Goal: Navigation & Orientation: Find specific page/section

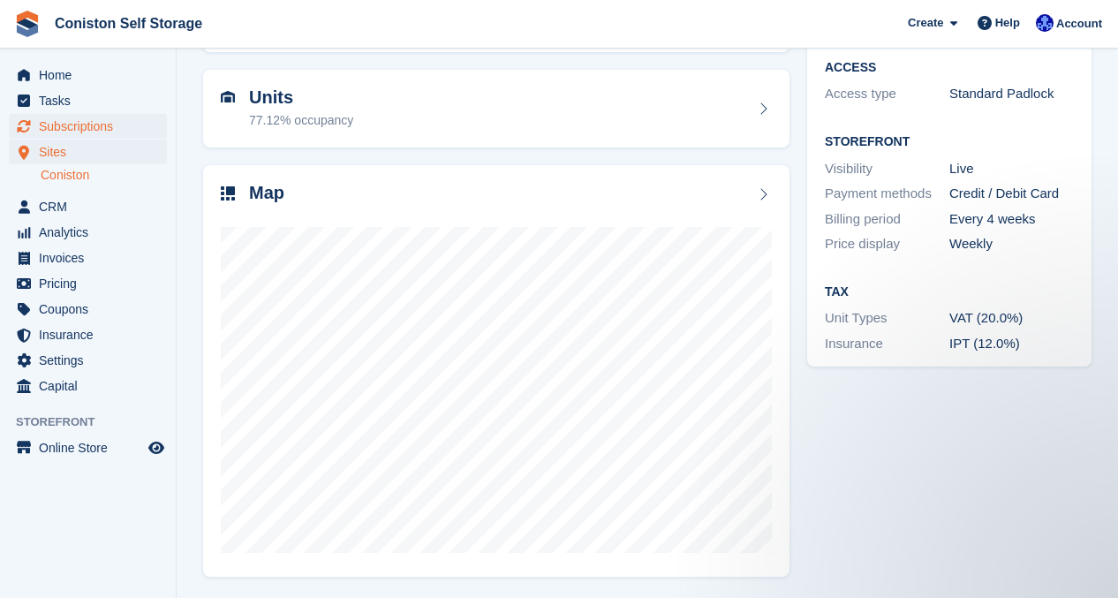
click at [77, 130] on span "Subscriptions" at bounding box center [92, 126] width 106 height 25
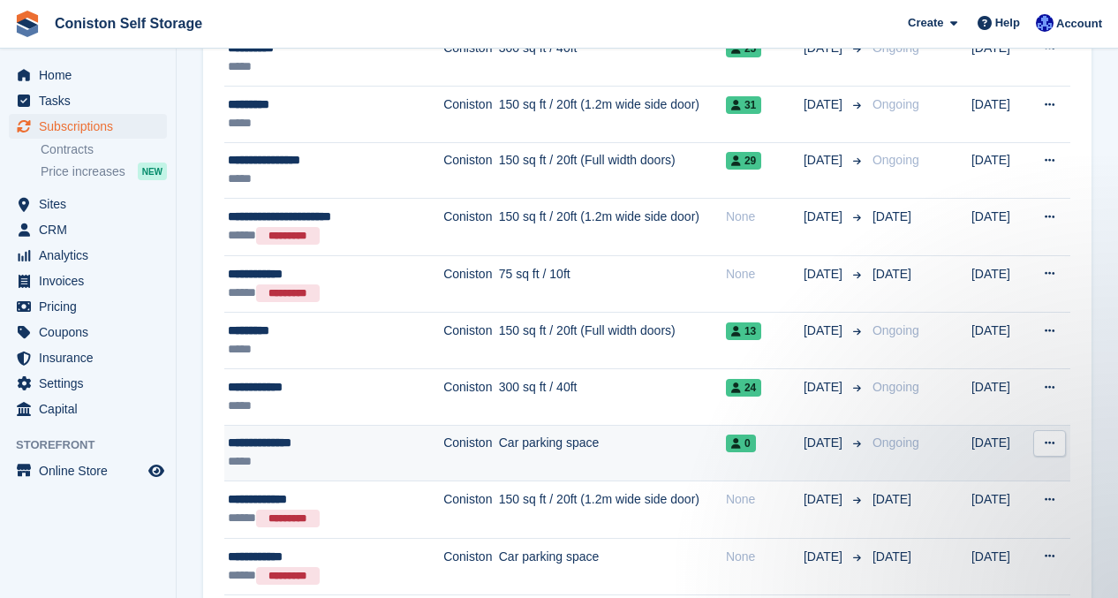
scroll to position [441, 0]
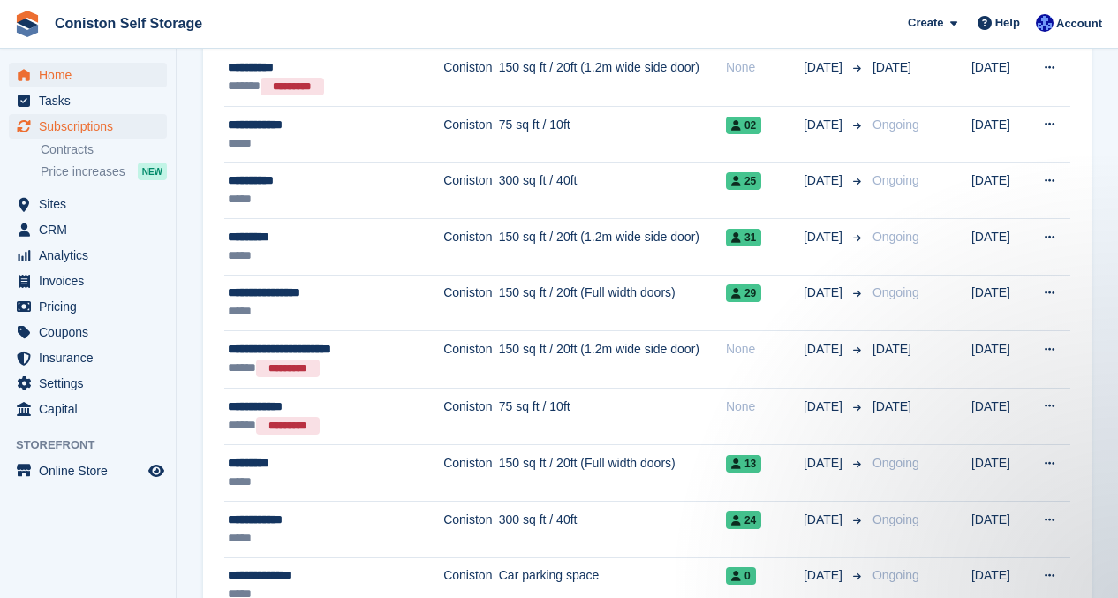
click at [69, 75] on span "Home" at bounding box center [92, 75] width 106 height 25
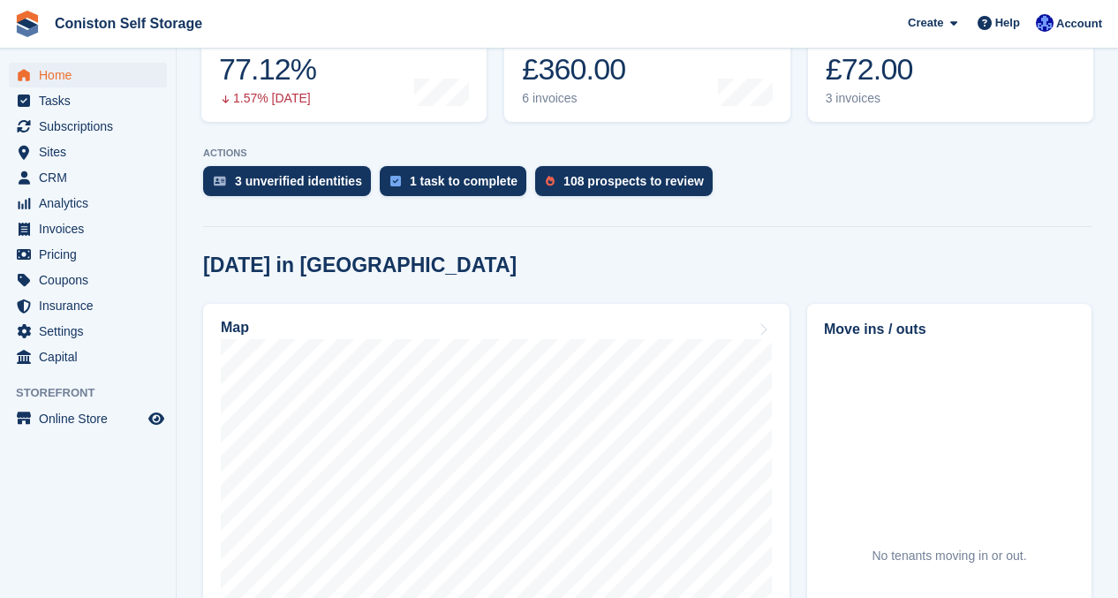
scroll to position [292, 0]
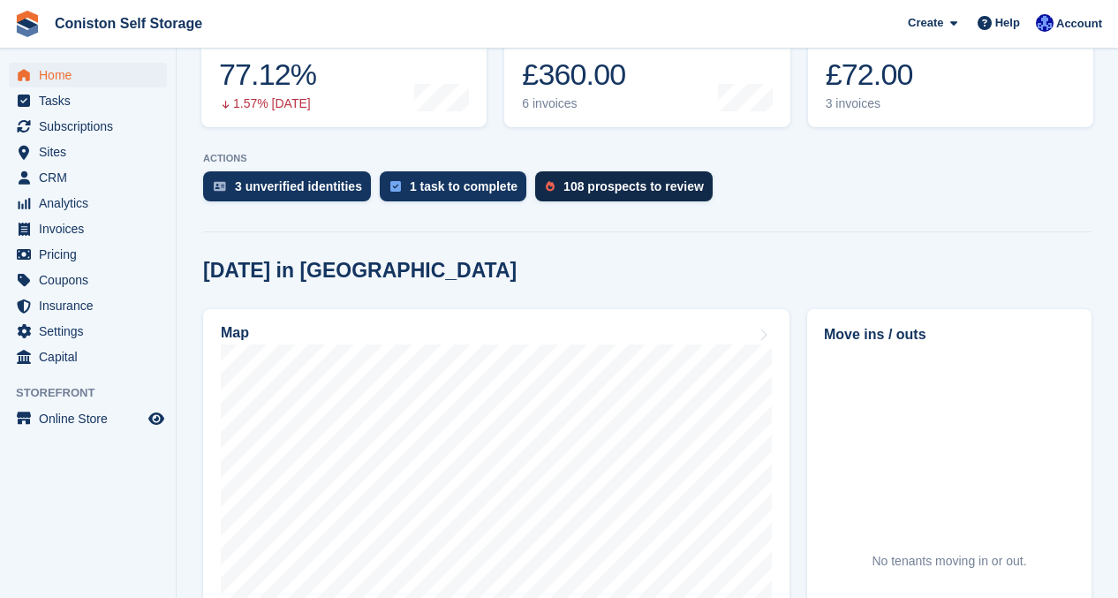
click at [616, 179] on div "108 prospects to review" at bounding box center [634, 186] width 140 height 14
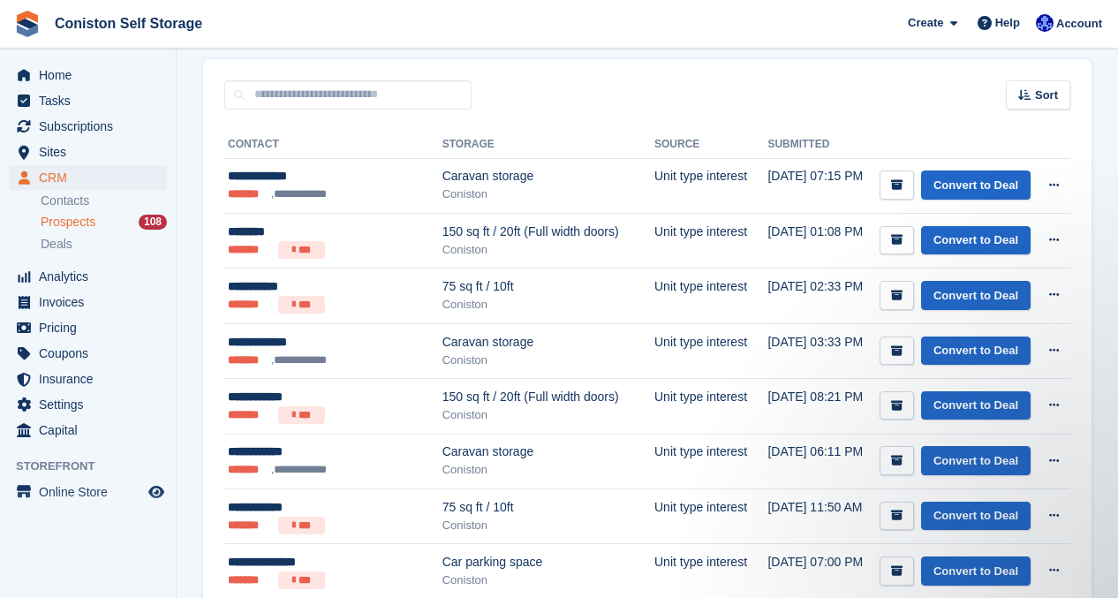
scroll to position [122, 0]
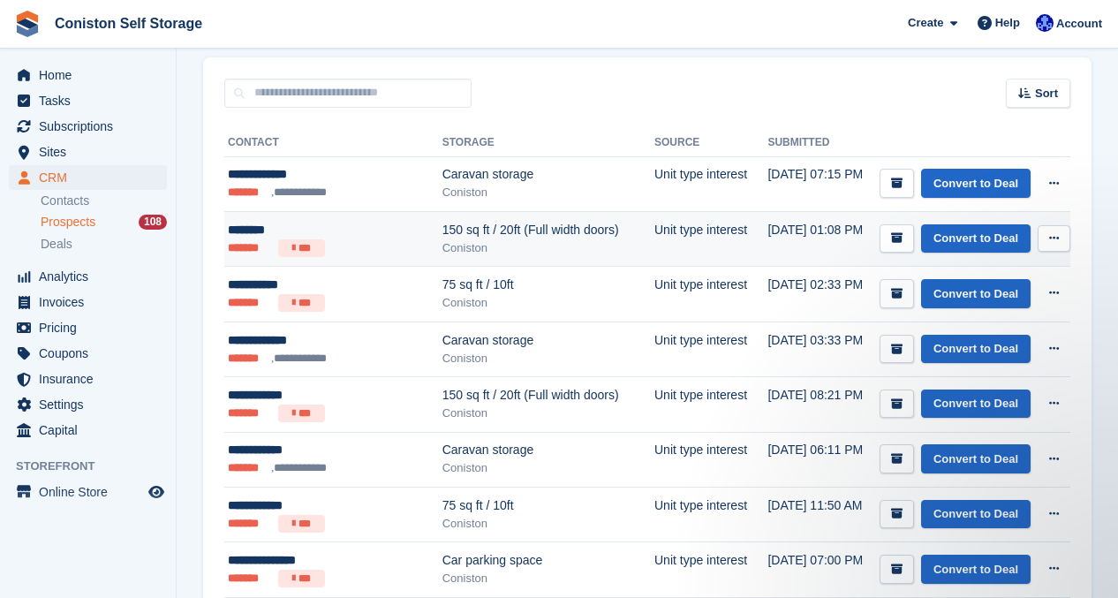
click at [1054, 238] on icon at bounding box center [1055, 237] width 10 height 11
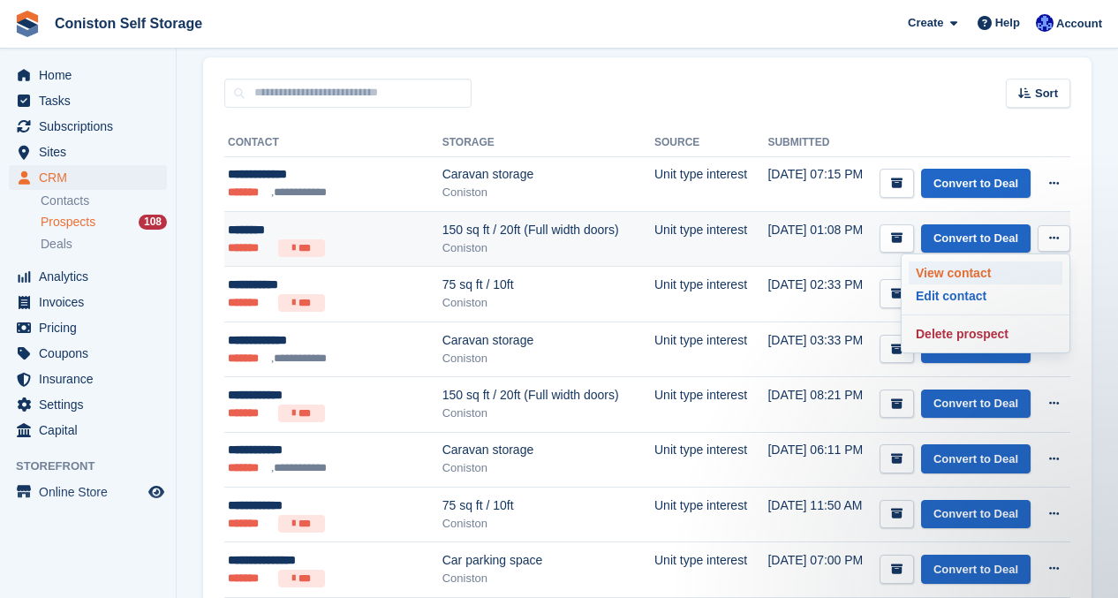
click at [952, 265] on p "View contact" at bounding box center [986, 273] width 154 height 23
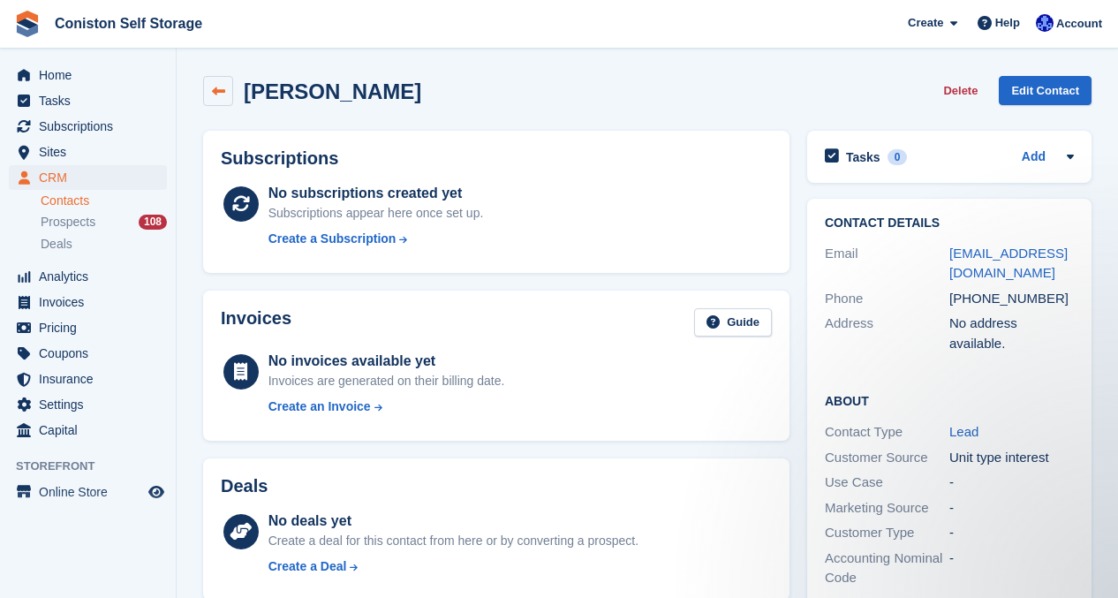
click at [228, 88] on link at bounding box center [218, 91] width 30 height 30
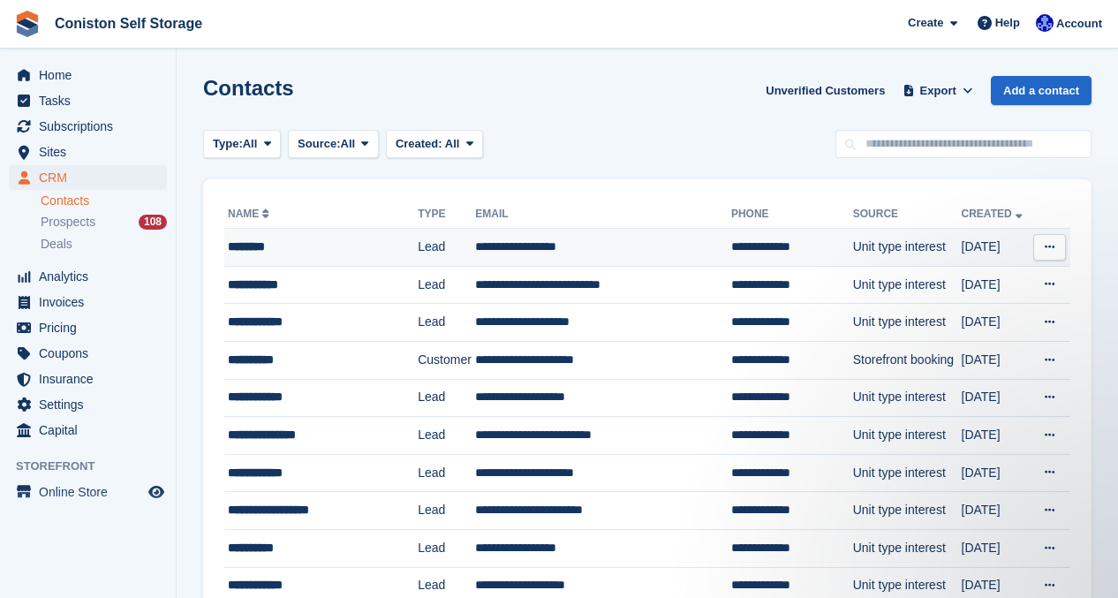
click at [1047, 246] on icon at bounding box center [1050, 246] width 10 height 11
click at [610, 253] on td "**********" at bounding box center [603, 248] width 256 height 38
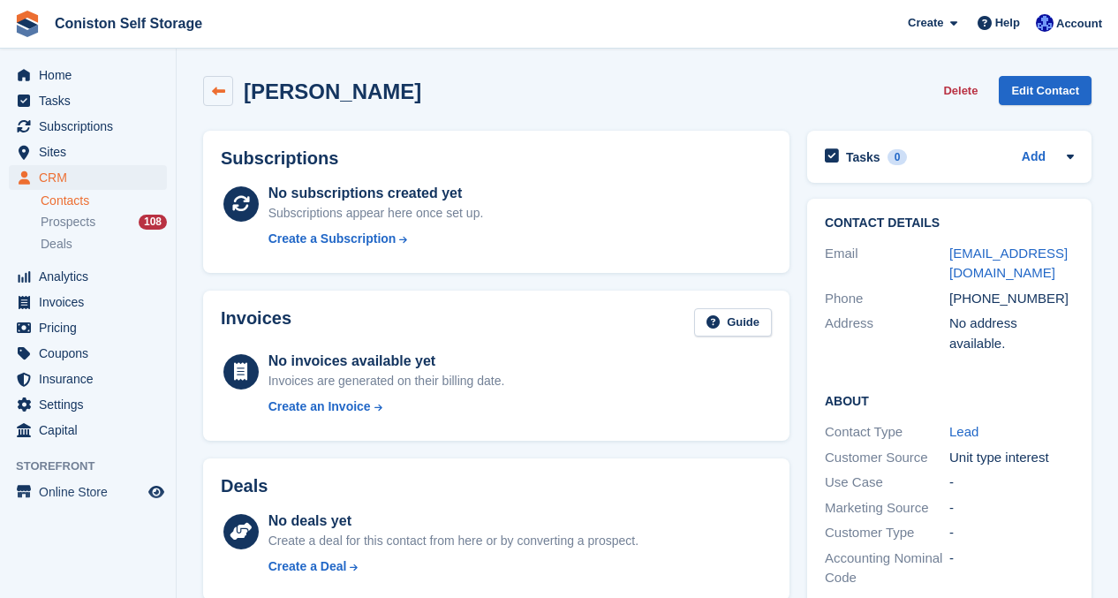
click at [212, 94] on icon at bounding box center [218, 91] width 13 height 13
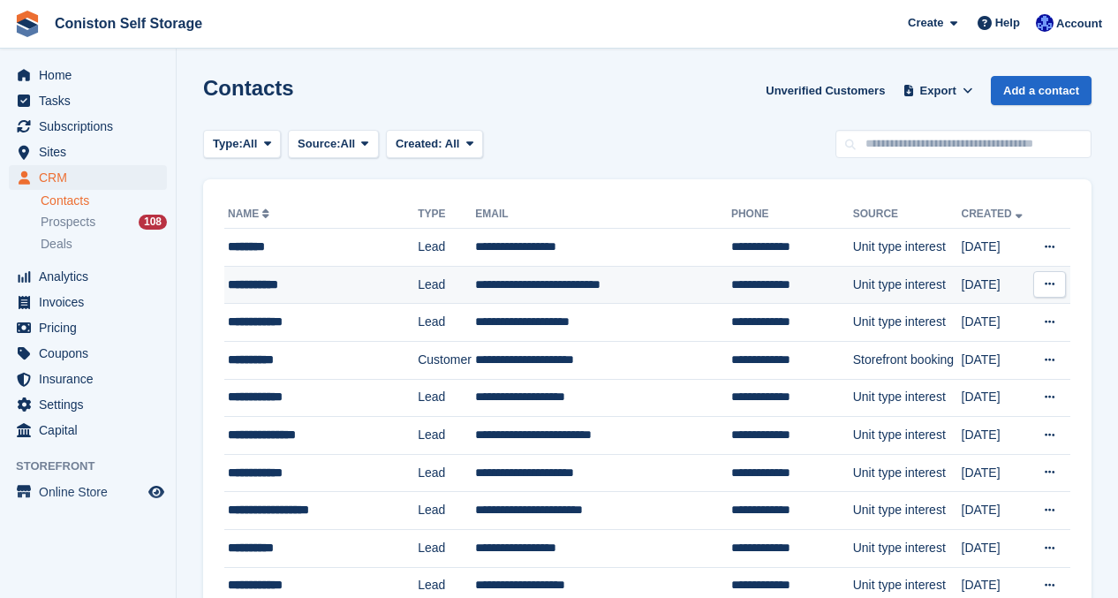
click at [1054, 284] on icon at bounding box center [1050, 283] width 10 height 11
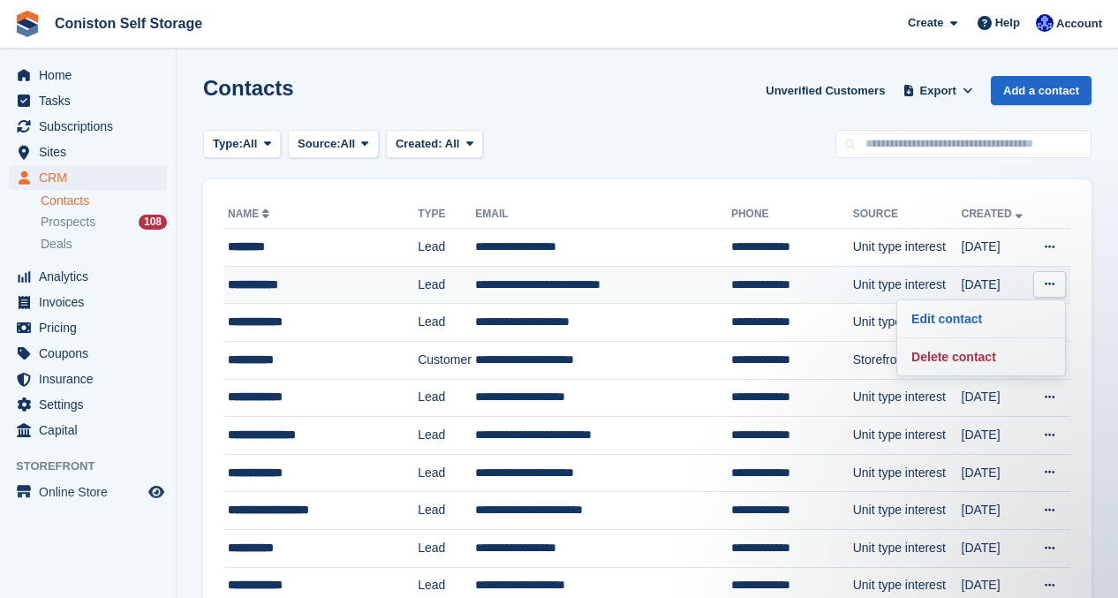
click at [493, 288] on td "**********" at bounding box center [603, 285] width 256 height 38
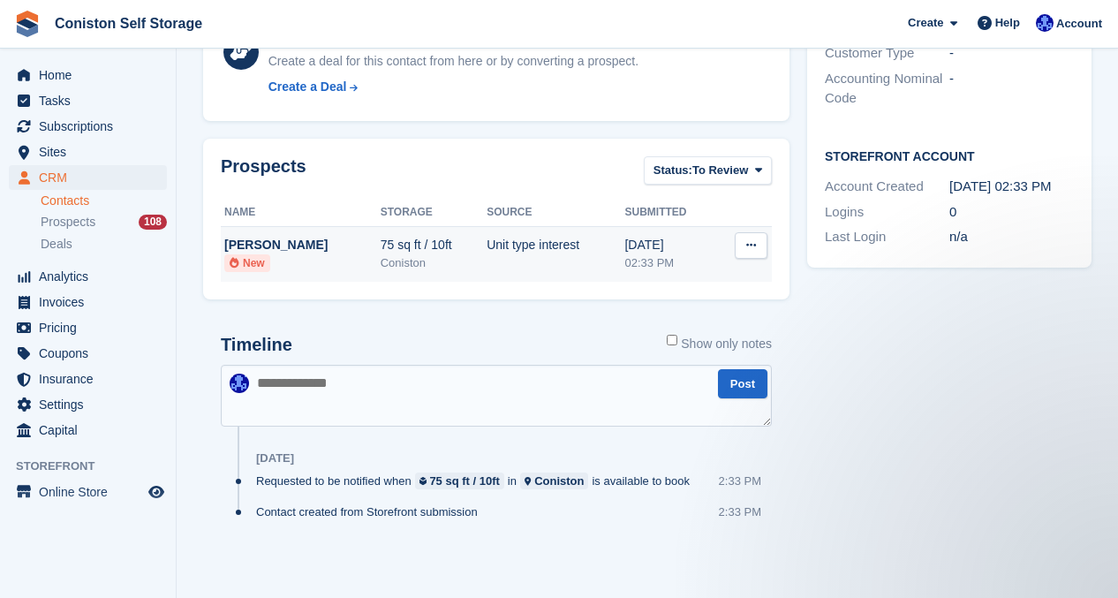
scroll to position [479, 0]
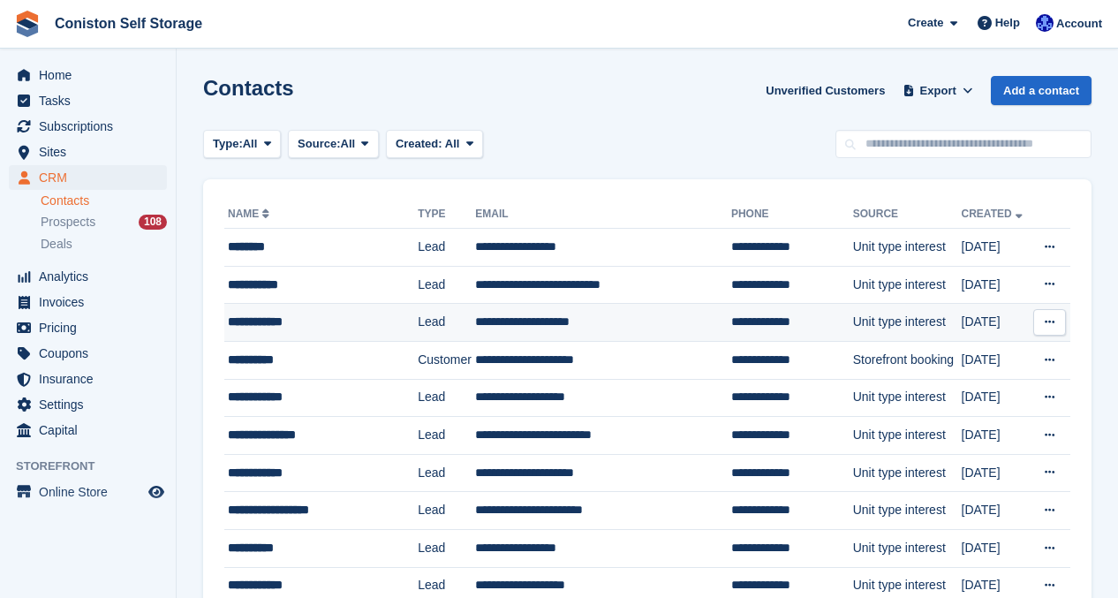
click at [966, 322] on td "14 Sep" at bounding box center [996, 323] width 69 height 38
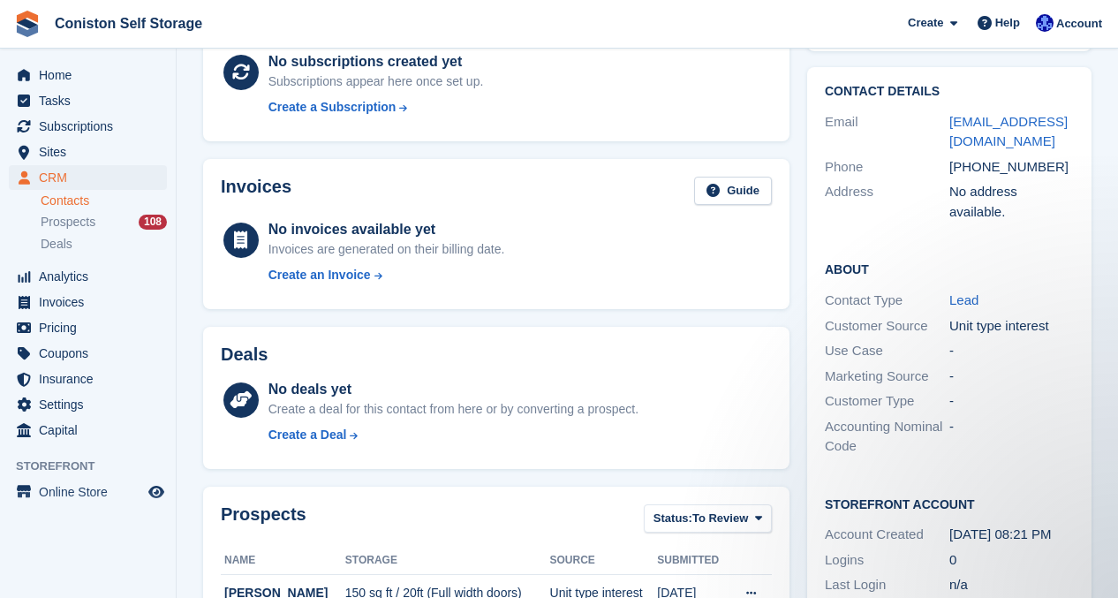
scroll to position [84, 0]
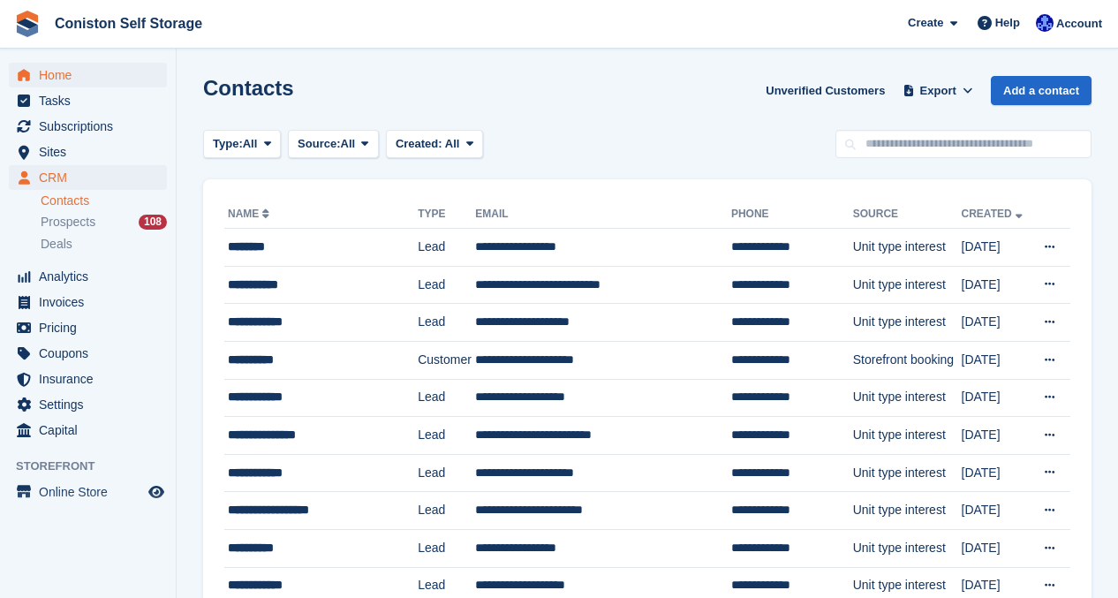
click at [76, 78] on span "Home" at bounding box center [92, 75] width 106 height 25
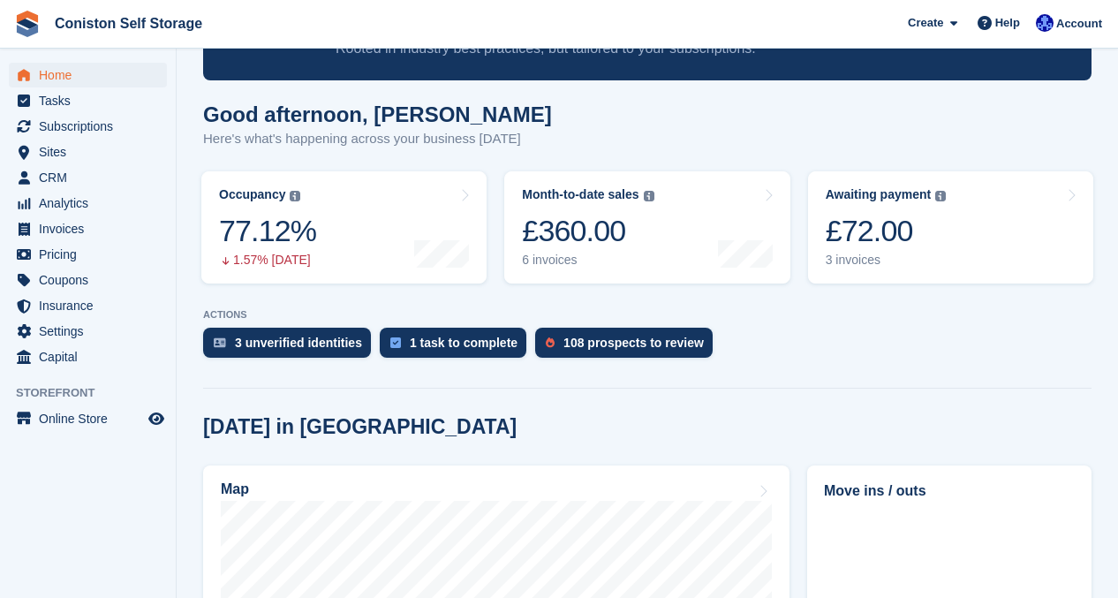
scroll to position [208, 0]
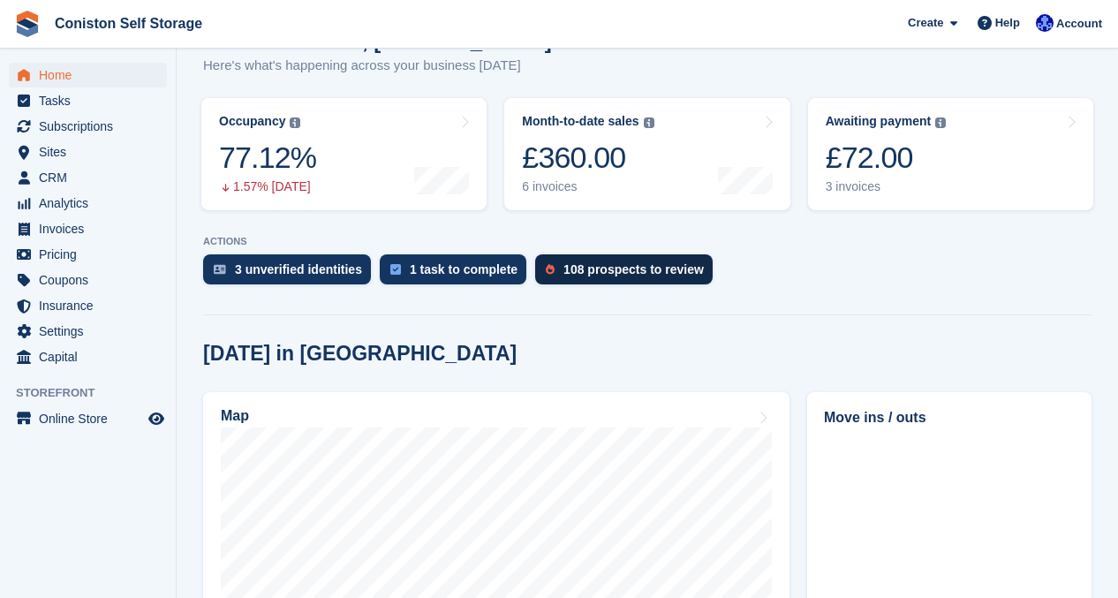
click at [665, 262] on div "108 prospects to review" at bounding box center [634, 269] width 140 height 14
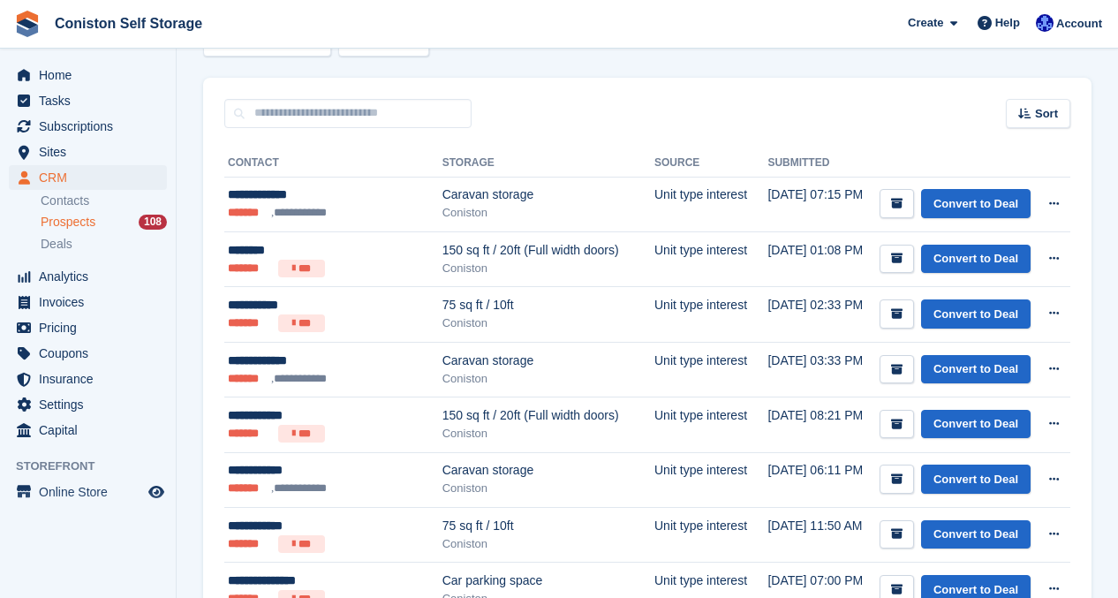
scroll to position [102, 0]
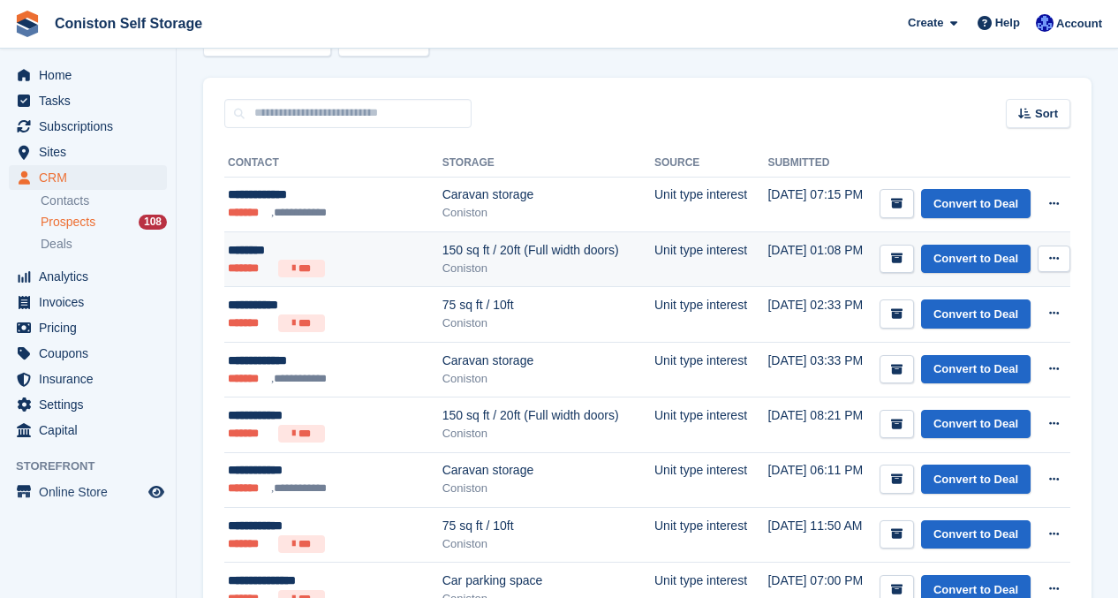
click at [1050, 262] on icon at bounding box center [1055, 258] width 10 height 11
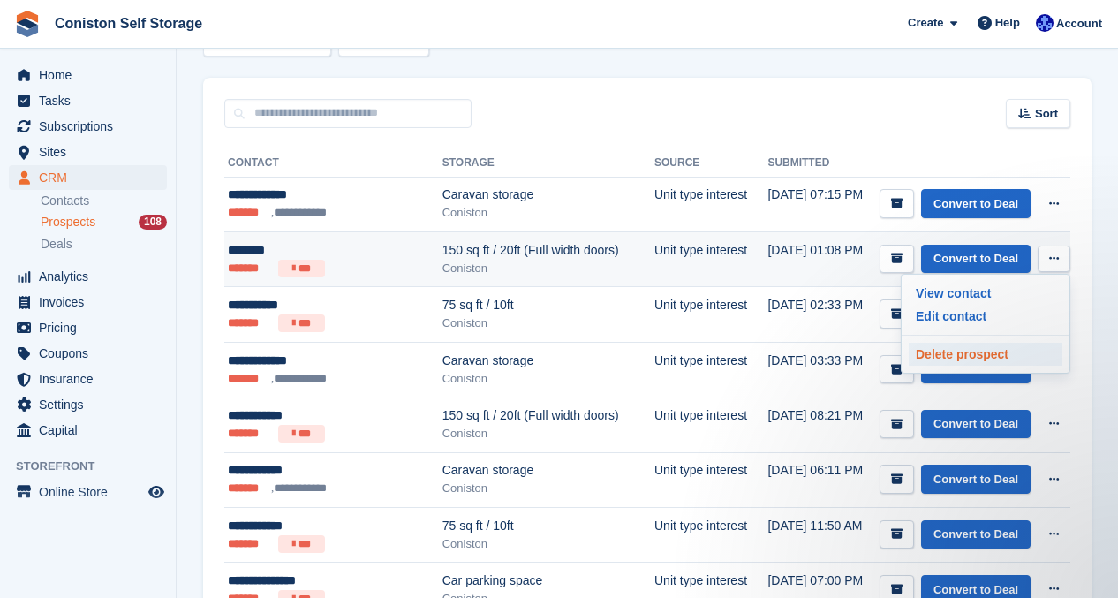
scroll to position [0, 0]
click at [925, 354] on p "Delete prospect" at bounding box center [986, 354] width 154 height 23
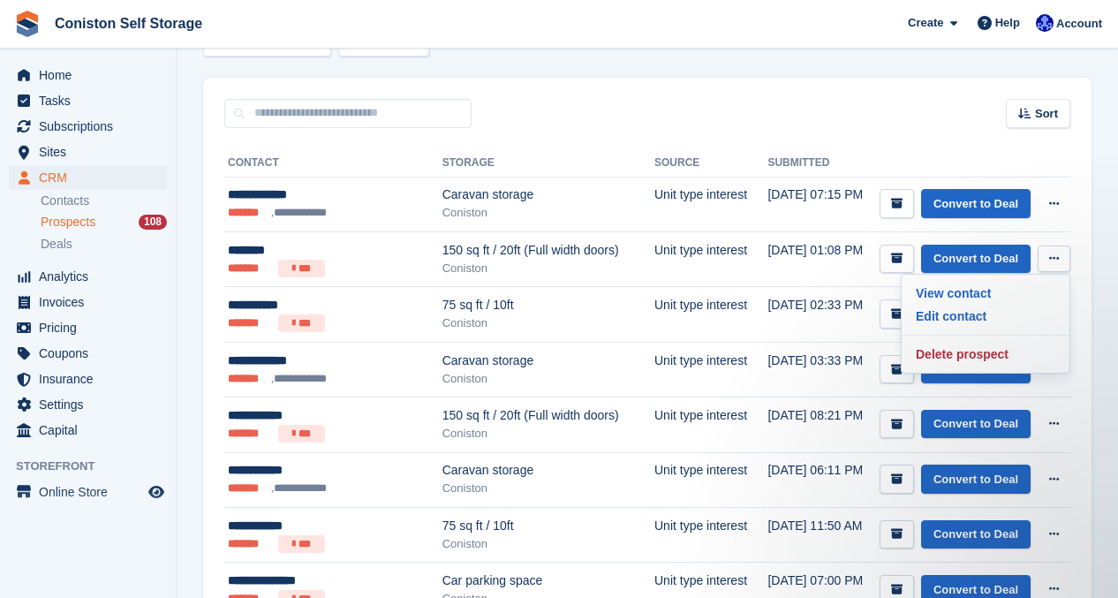
click at [844, 92] on div "Sort Sort by Date submitted Submitted (oldest first) Submitted (newest first)" at bounding box center [647, 103] width 889 height 50
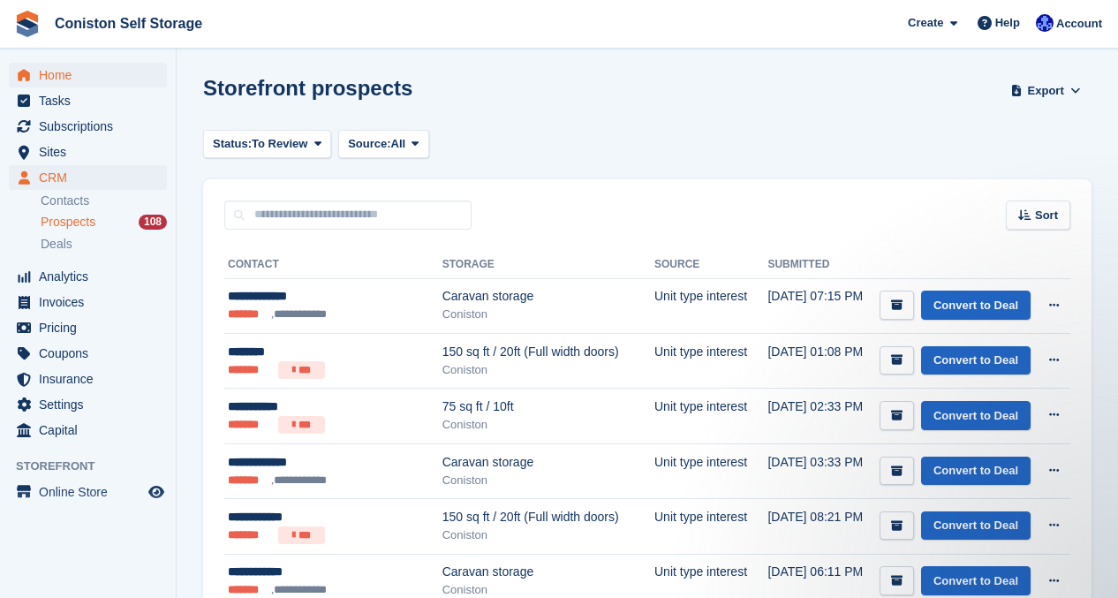
click at [42, 73] on span "Home" at bounding box center [92, 75] width 106 height 25
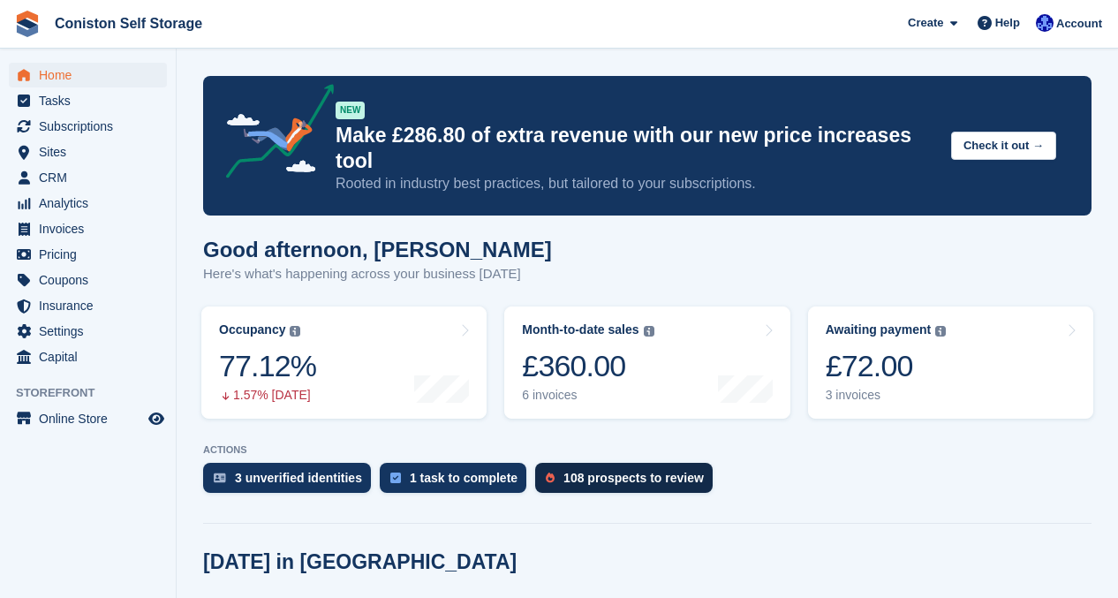
click at [641, 471] on div "108 prospects to review" at bounding box center [634, 478] width 140 height 14
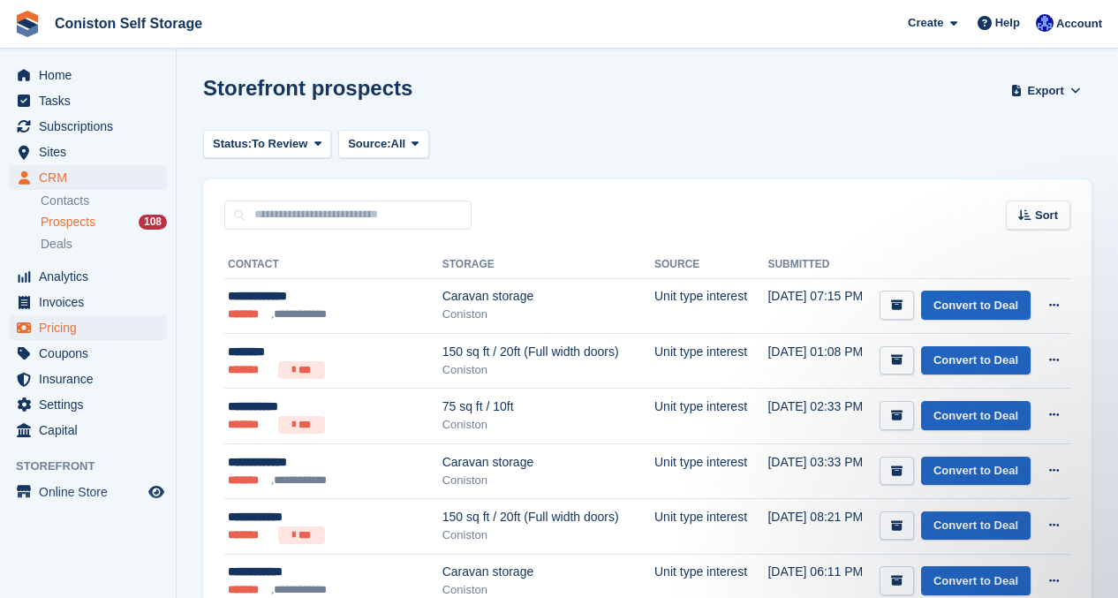
click at [52, 331] on span "Pricing" at bounding box center [92, 327] width 106 height 25
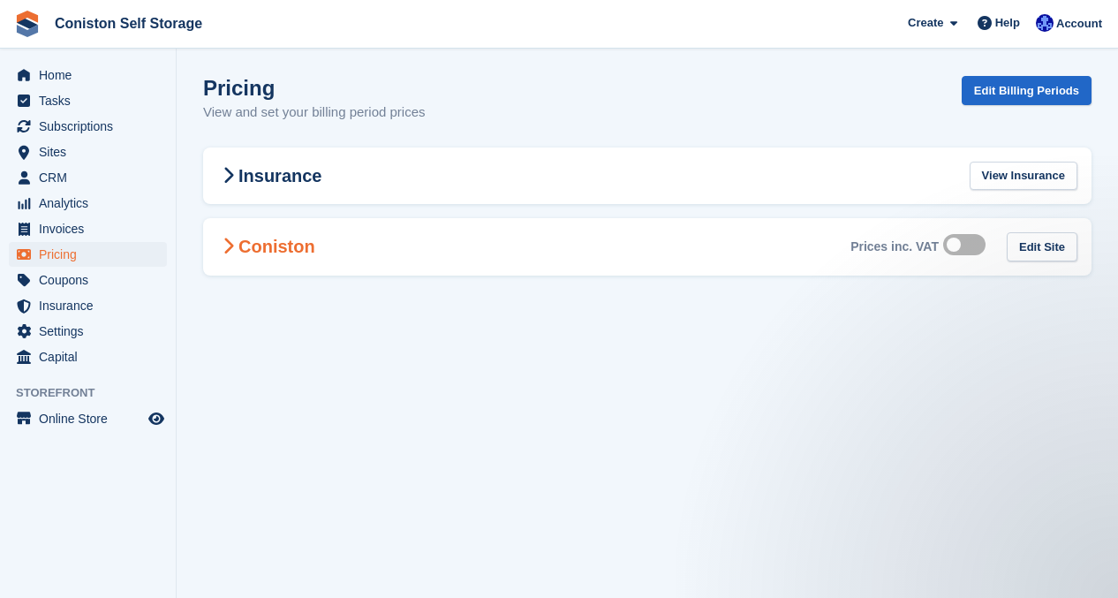
click at [226, 248] on icon at bounding box center [228, 247] width 11 height 18
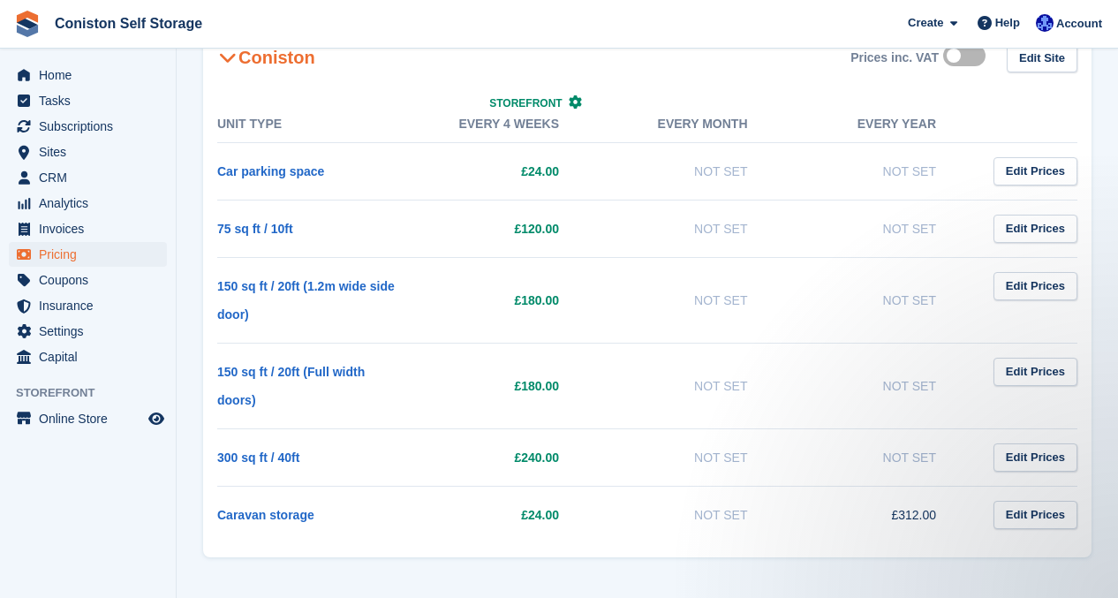
scroll to position [188, 0]
click at [103, 79] on span "Home" at bounding box center [92, 75] width 106 height 25
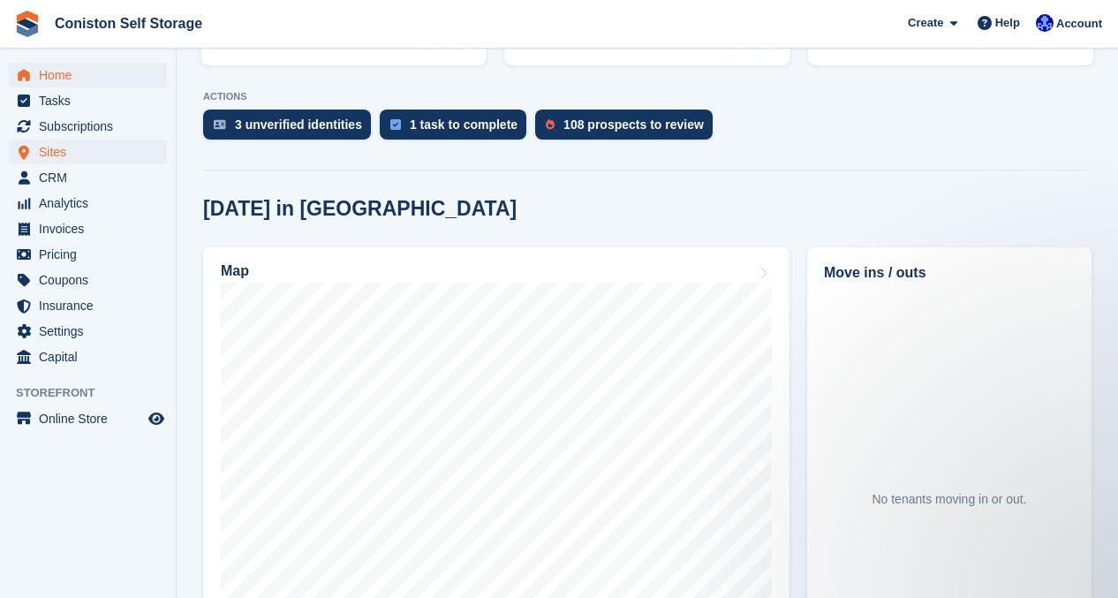
click at [82, 157] on span "Sites" at bounding box center [92, 152] width 106 height 25
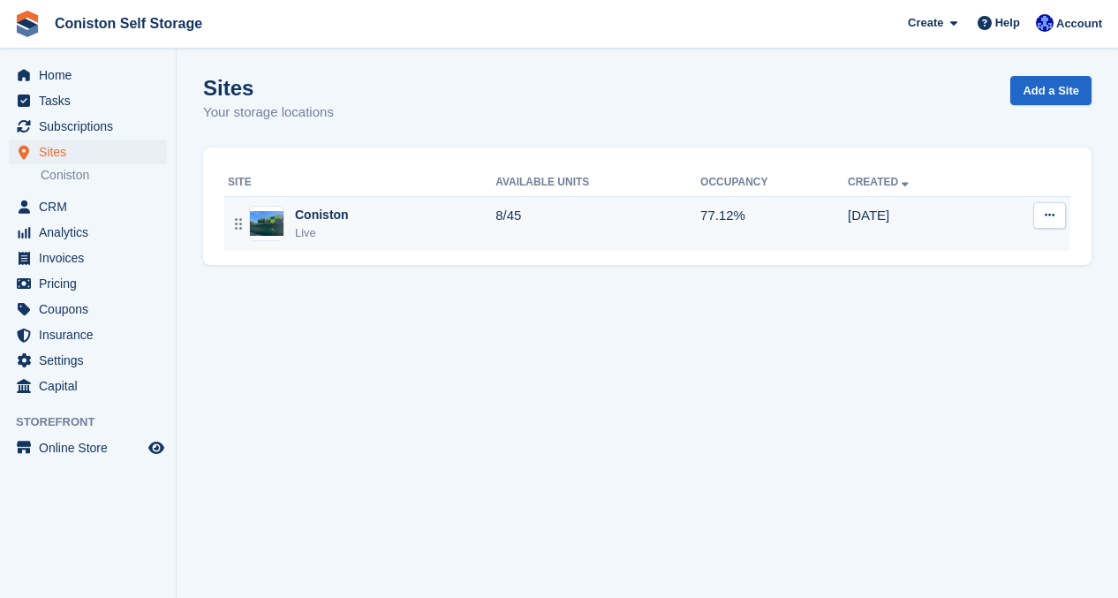
click at [354, 225] on div "Coniston Live" at bounding box center [362, 224] width 268 height 36
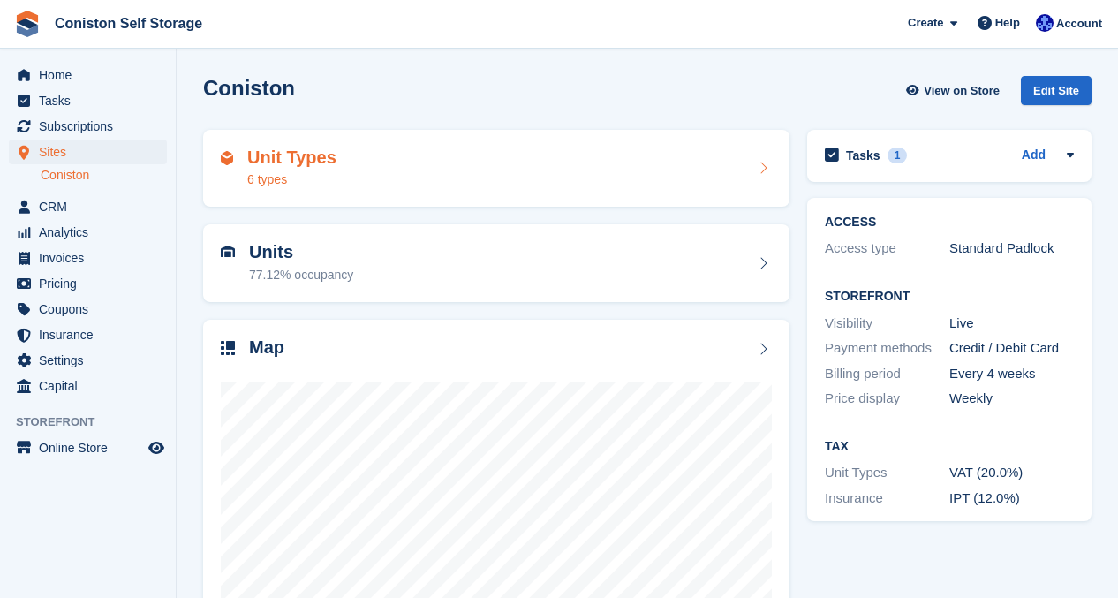
click at [350, 177] on div "Unit Types 6 types" at bounding box center [496, 169] width 551 height 42
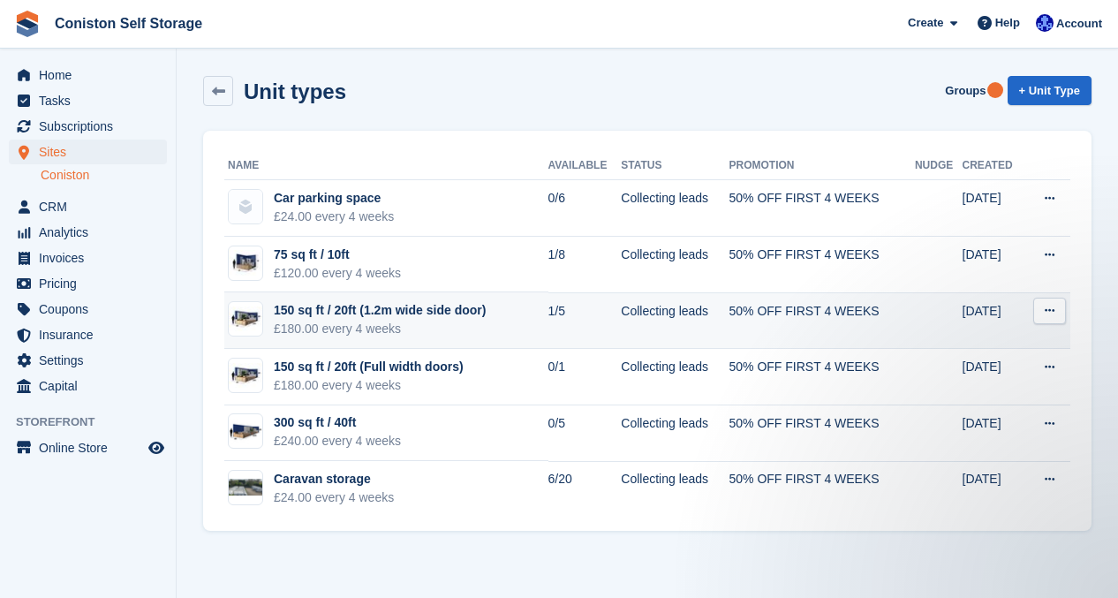
click at [1052, 314] on icon at bounding box center [1050, 310] width 10 height 11
click at [506, 319] on td "150 sq ft / 20ft (1.2m wide side door) £180.00 every 4 weeks" at bounding box center [386, 320] width 324 height 57
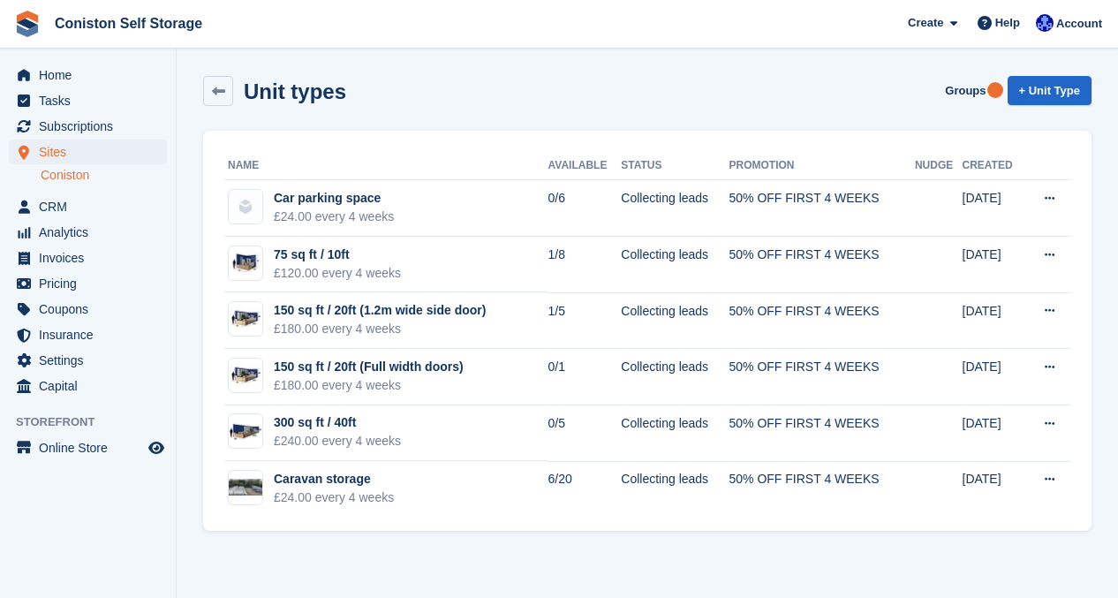
click at [54, 144] on span "Sites" at bounding box center [92, 152] width 106 height 25
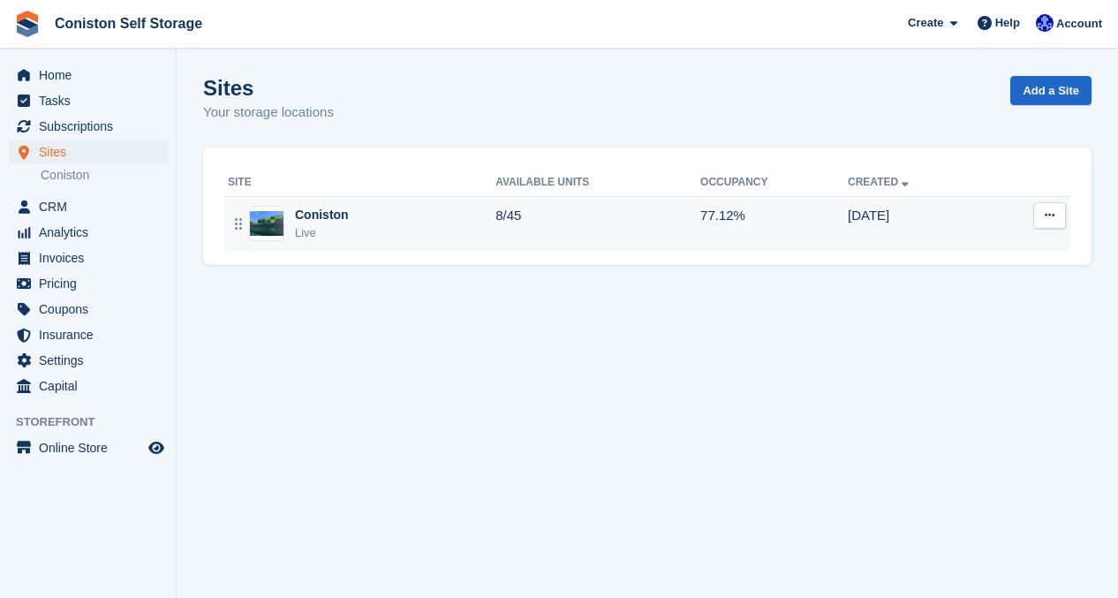
click at [359, 200] on td "Coniston Live" at bounding box center [359, 223] width 271 height 55
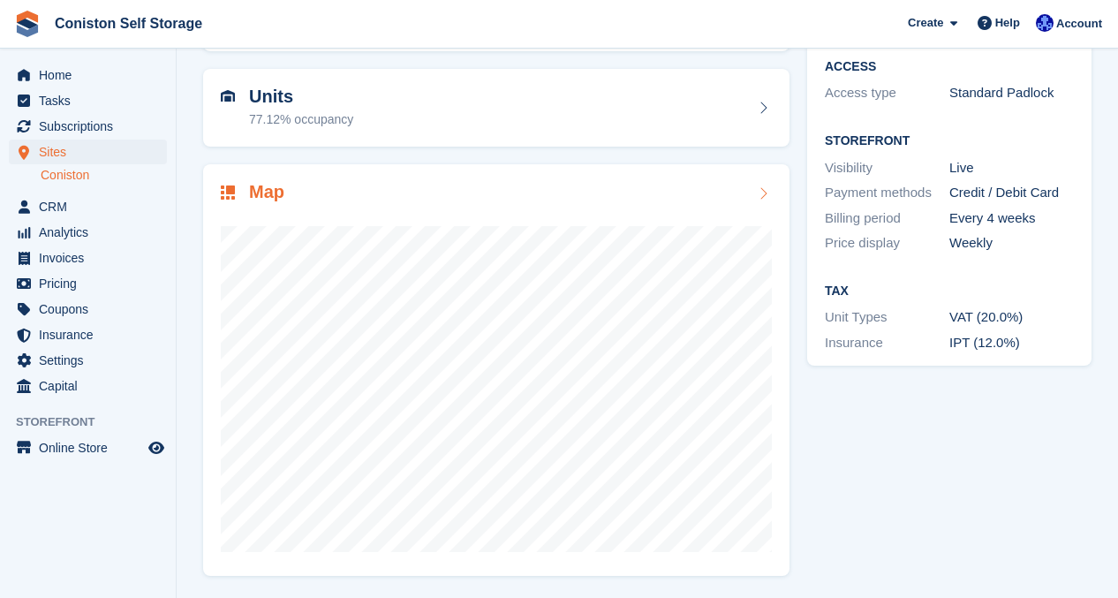
scroll to position [155, 0]
